Goal: Task Accomplishment & Management: Manage account settings

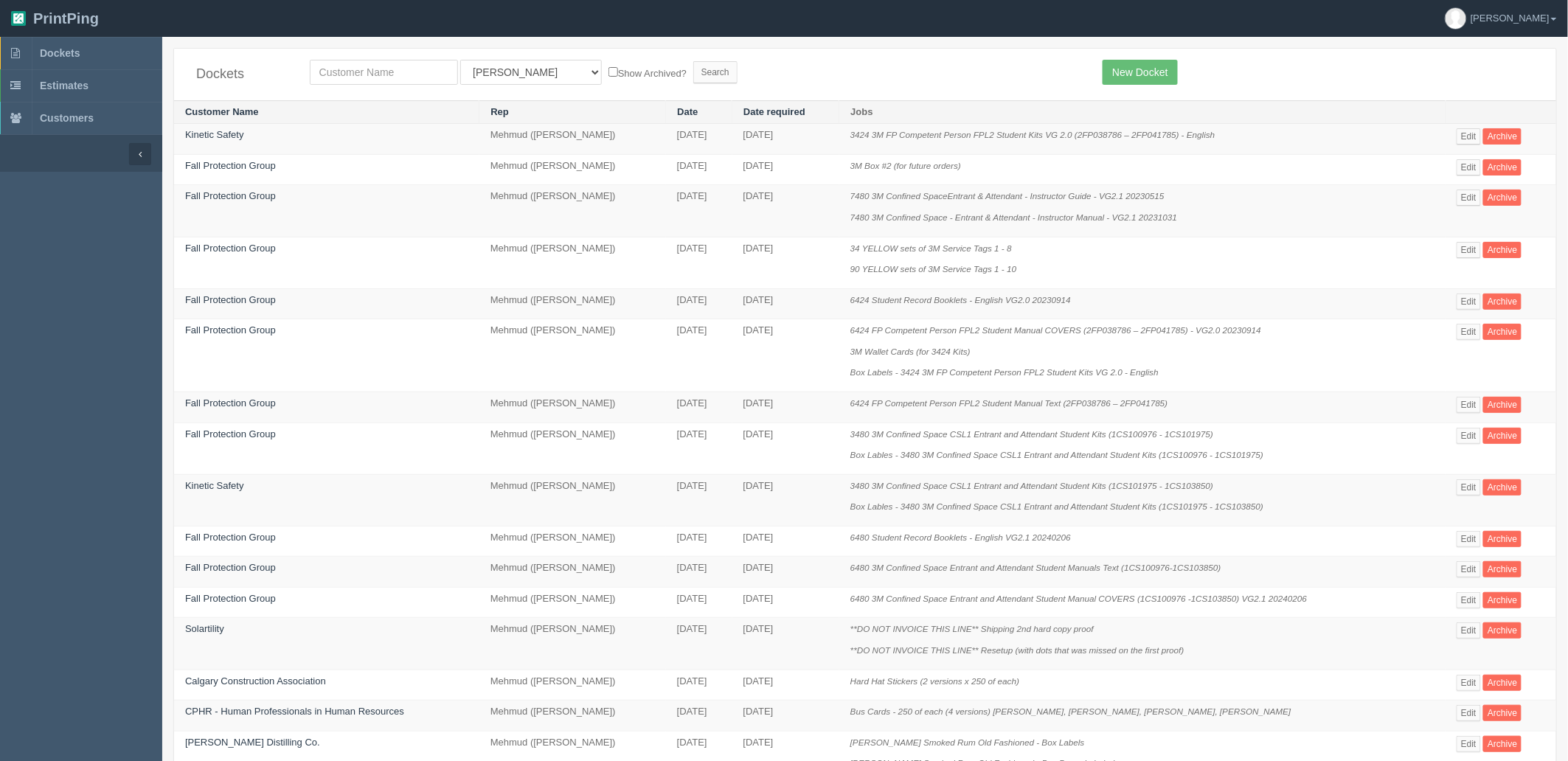
click at [774, 62] on form "All Users Ali Ali Test 1 Aly Amy Ankit Arif Brandon Dan France Greg Jim Mark Ma…" at bounding box center [695, 72] width 771 height 25
click at [1473, 329] on link "Edit" at bounding box center [1468, 332] width 24 height 17
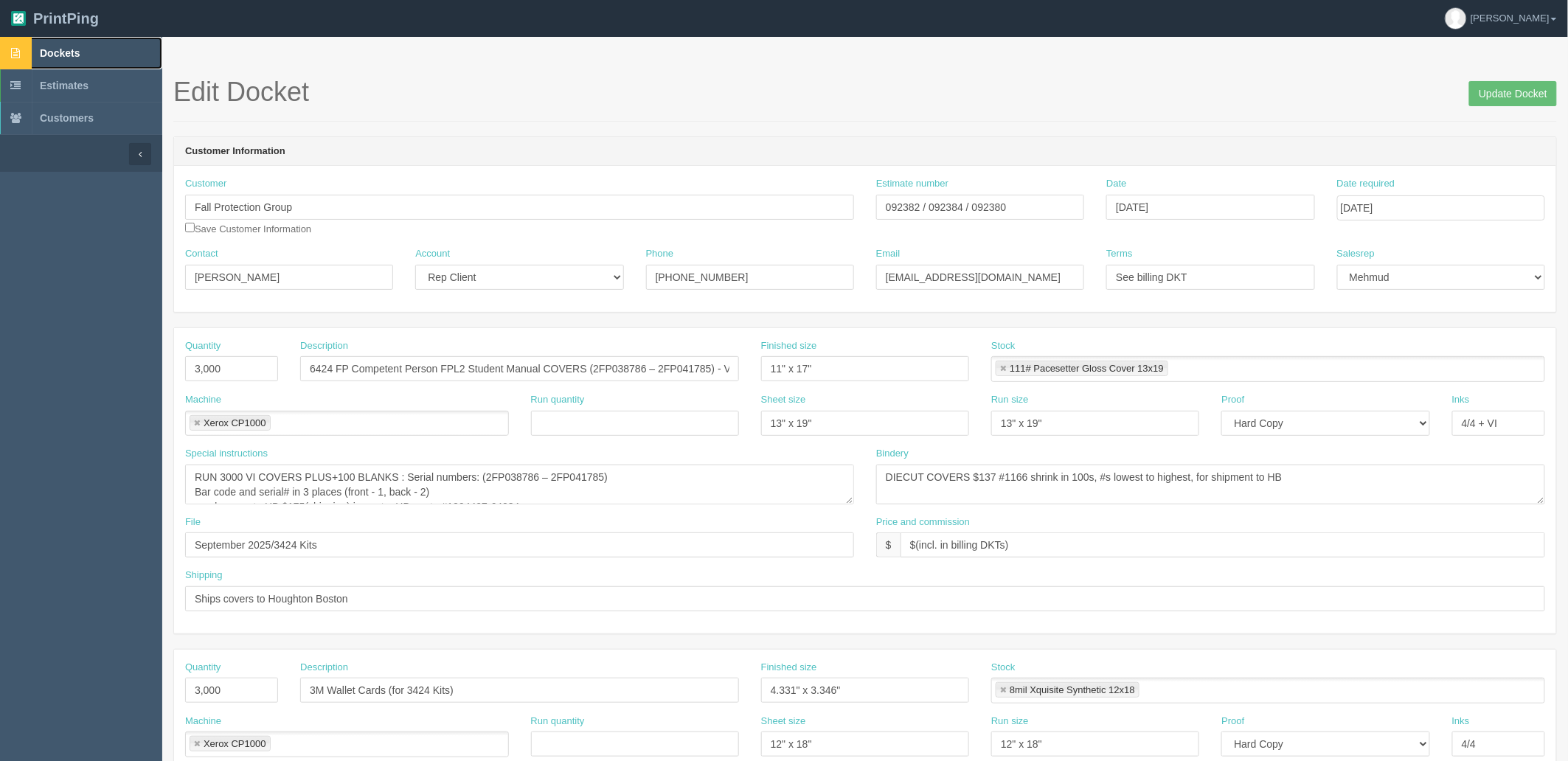
click at [80, 47] on span "Dockets" at bounding box center [60, 53] width 40 height 12
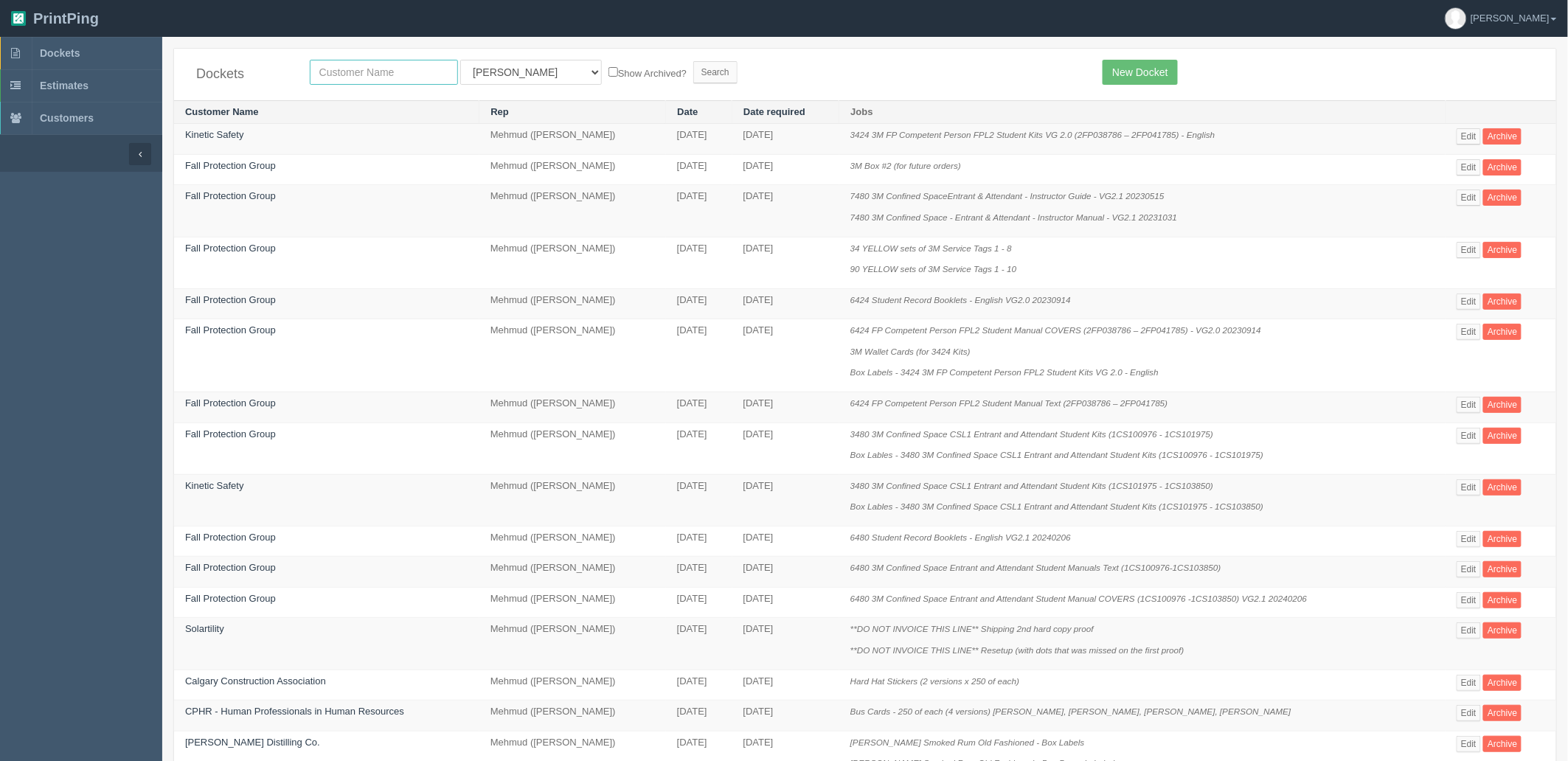
click at [394, 69] on input "text" at bounding box center [384, 72] width 149 height 25
type input "libin"
click at [694, 61] on input "Search" at bounding box center [715, 72] width 44 height 22
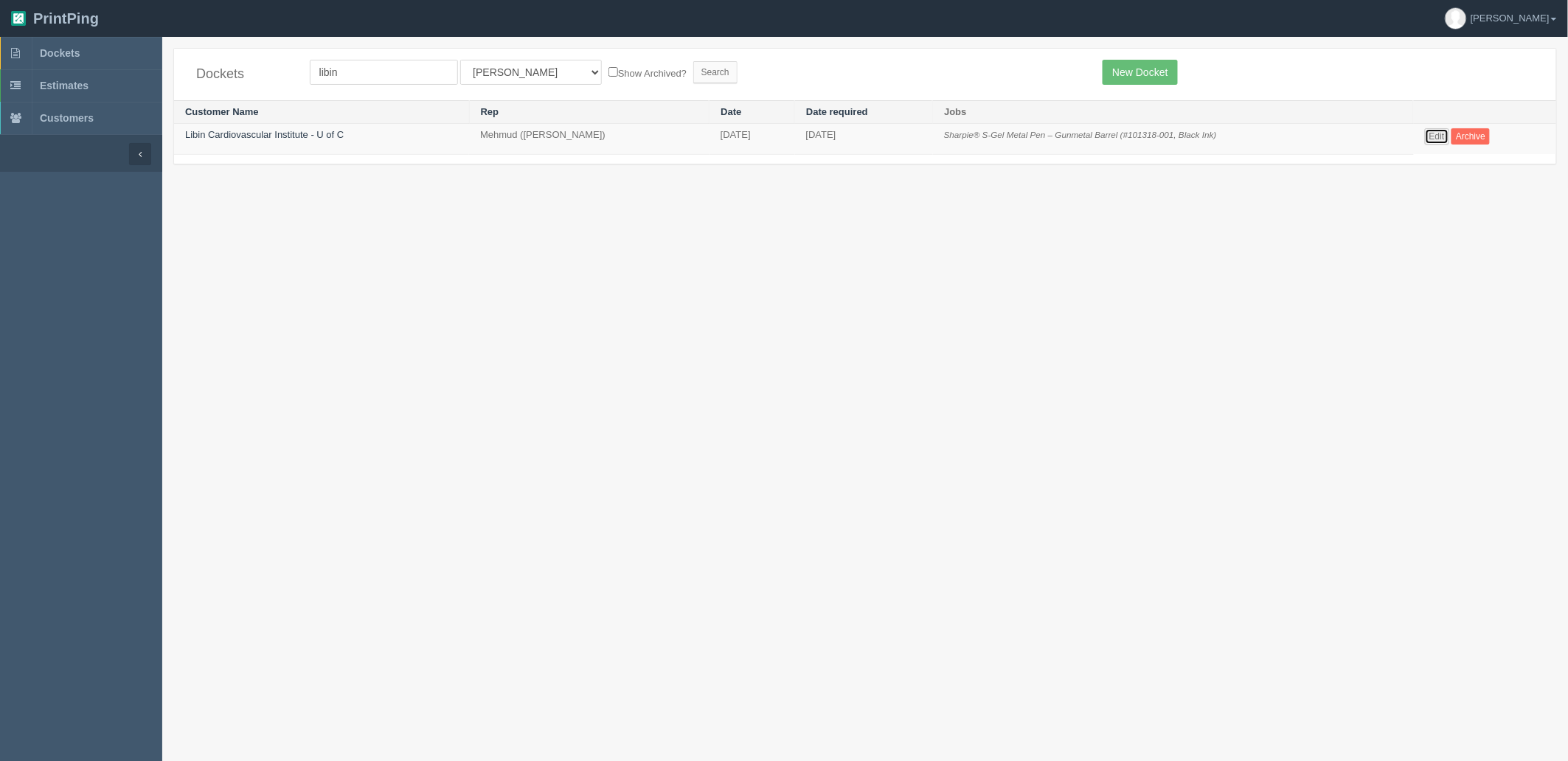
click at [1448, 139] on link "Edit" at bounding box center [1437, 136] width 24 height 17
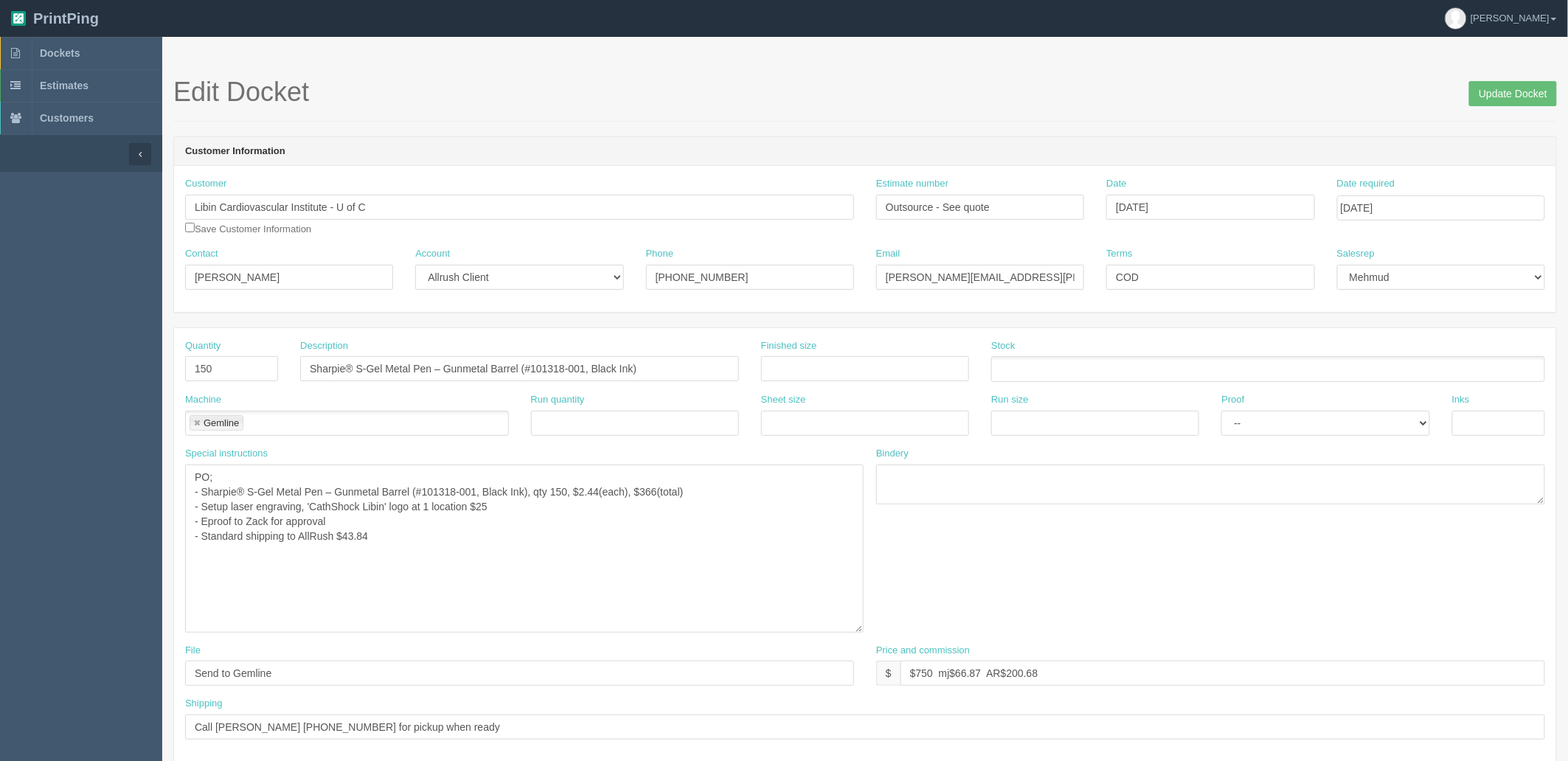
drag, startPoint x: 850, startPoint y: 500, endPoint x: 859, endPoint y: 630, distance: 130.3
click at [859, 630] on textarea "PO; - Sharpie® S-Gel Metal Pen – Gunmetal Barrel (#101318-001, Black Ink), qty …" at bounding box center [525, 548] width 678 height 168
click at [63, 49] on span "Dockets" at bounding box center [60, 53] width 40 height 12
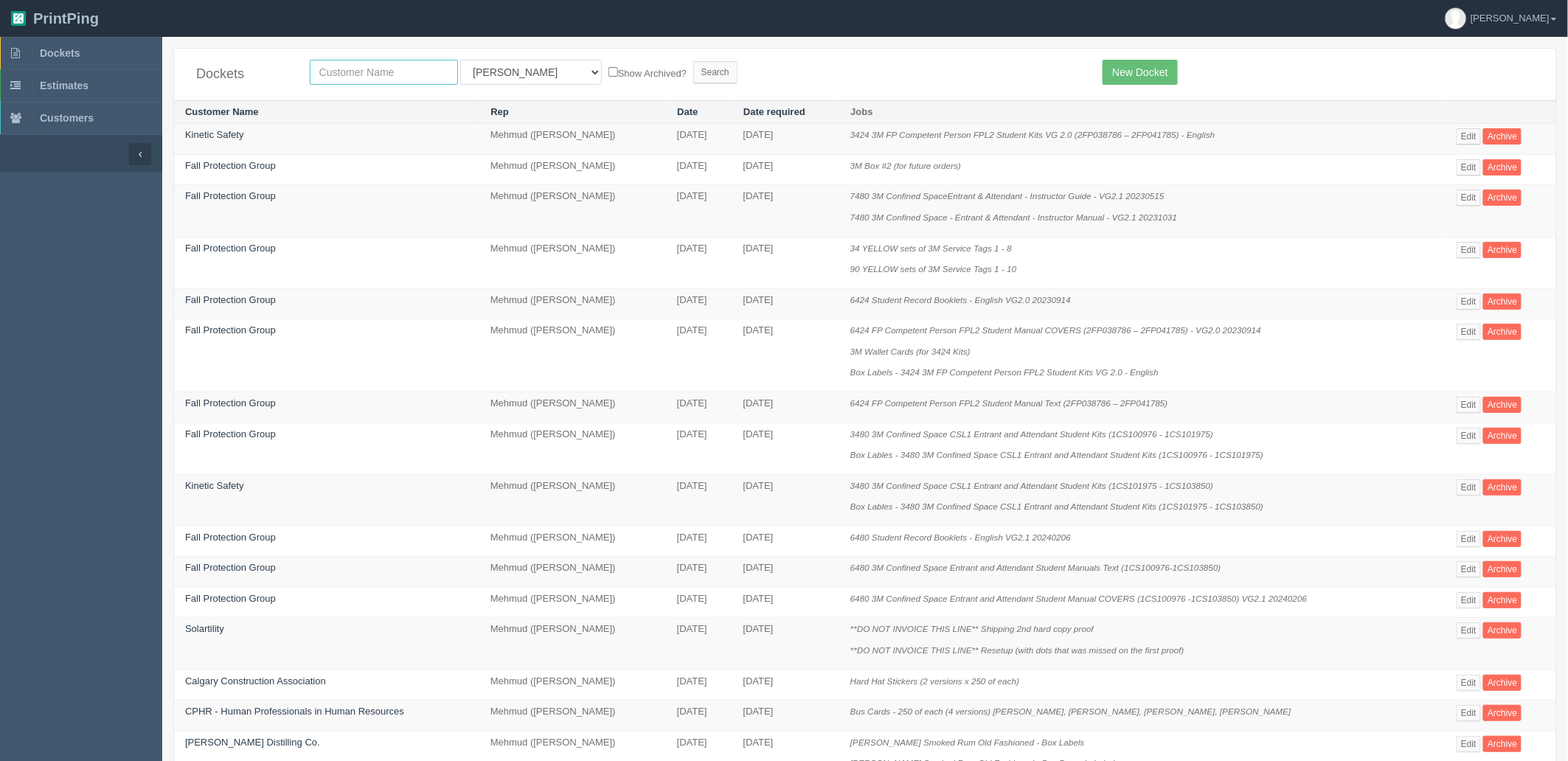
click at [427, 75] on input "text" at bounding box center [384, 72] width 149 height 25
type input "castleridge"
click at [694, 61] on input "Search" at bounding box center [715, 72] width 44 height 22
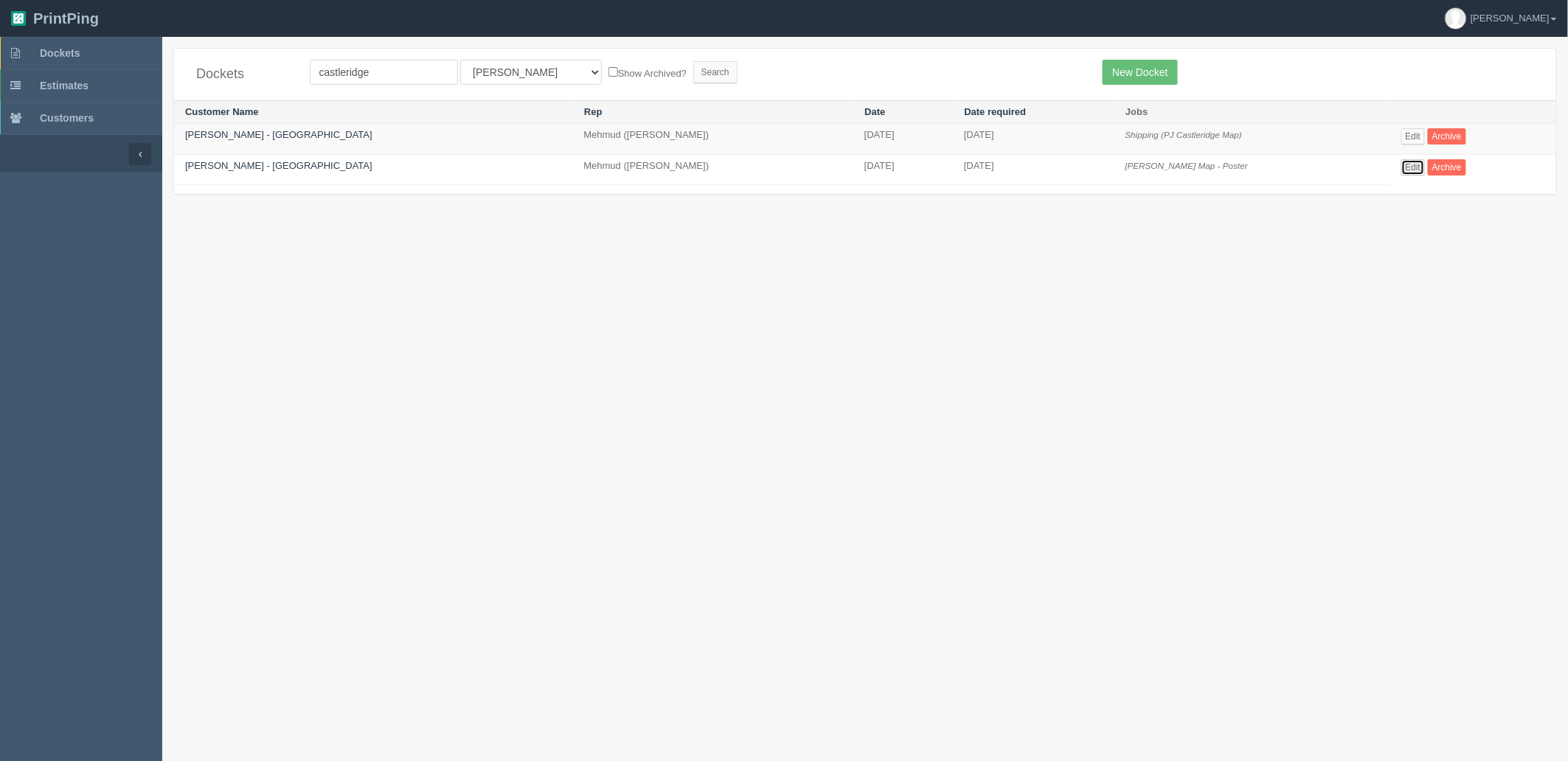
click at [1401, 167] on link "Edit" at bounding box center [1413, 167] width 24 height 17
